Goal: Submit feedback/report problem

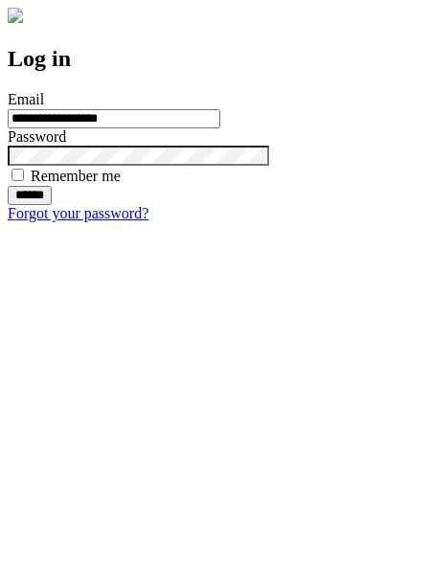
type input "**********"
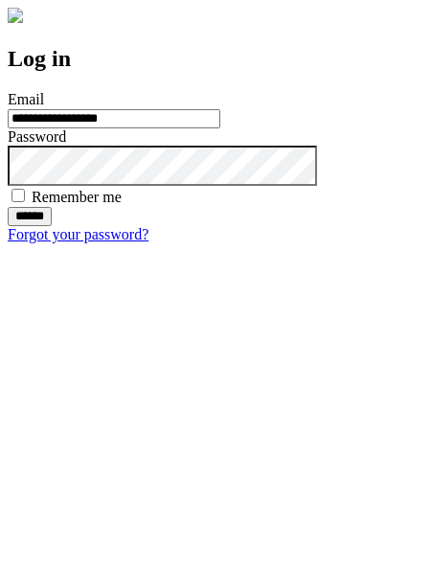
click at [52, 226] on input "******" at bounding box center [30, 216] width 44 height 19
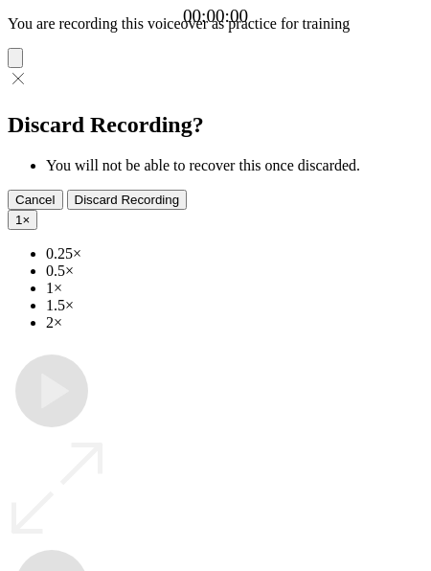
type input "**********"
